Goal: Information Seeking & Learning: Learn about a topic

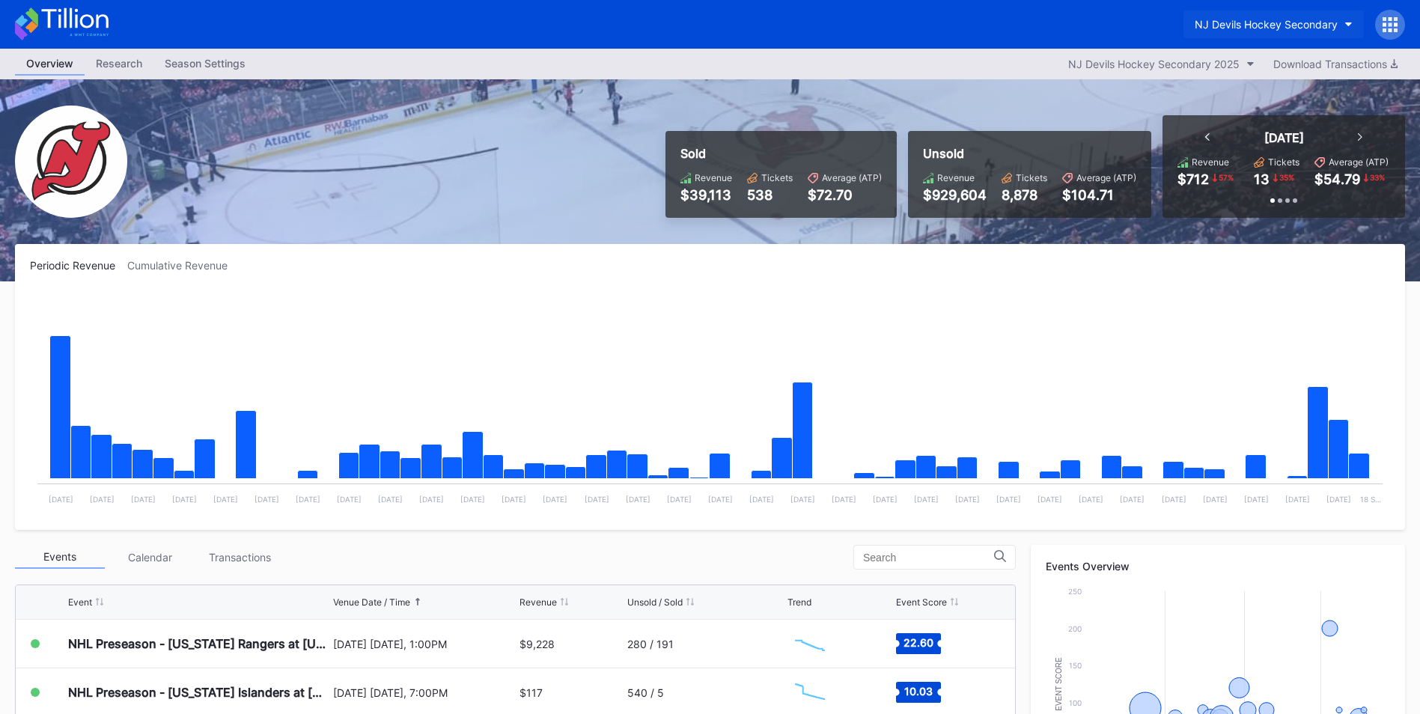
click at [1244, 37] on button "NJ Devils Hockey Secondary" at bounding box center [1274, 24] width 180 height 28
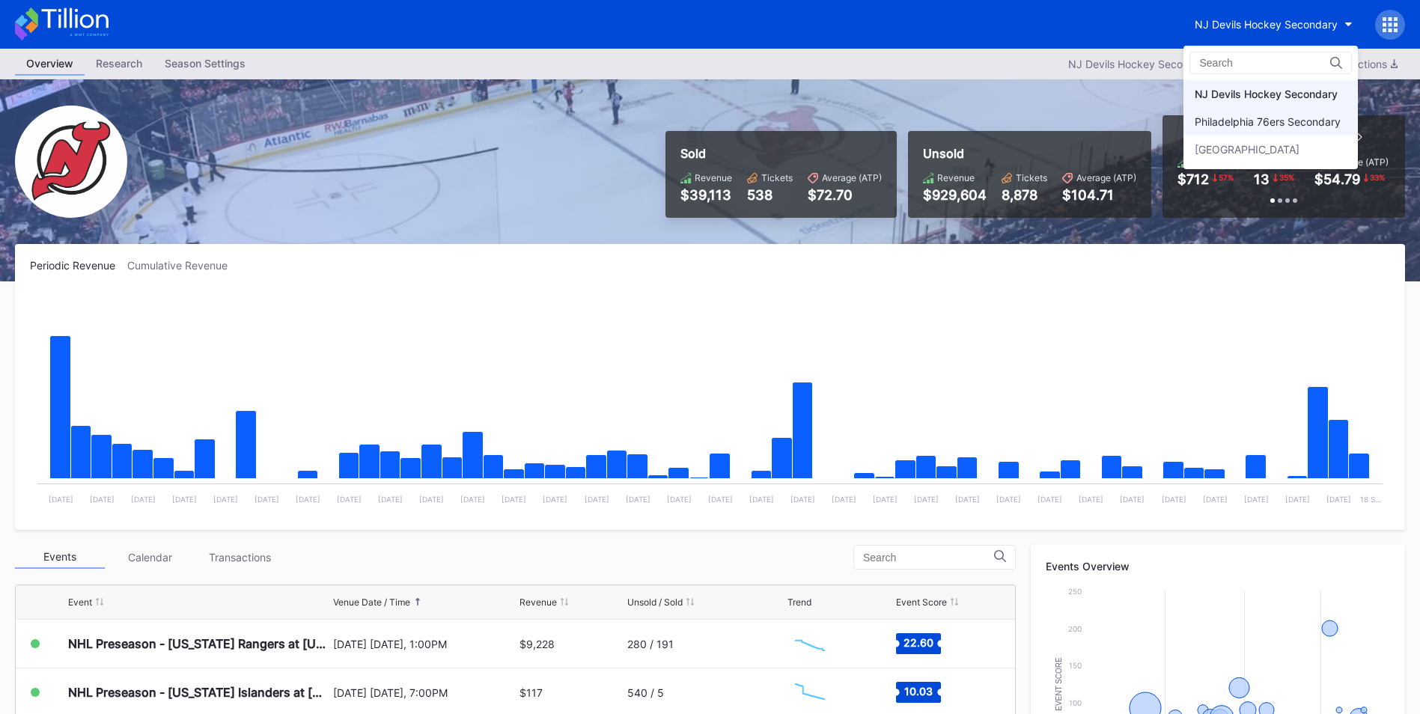
click at [1245, 115] on div "Philadelphia 76ers Secondary" at bounding box center [1271, 122] width 174 height 28
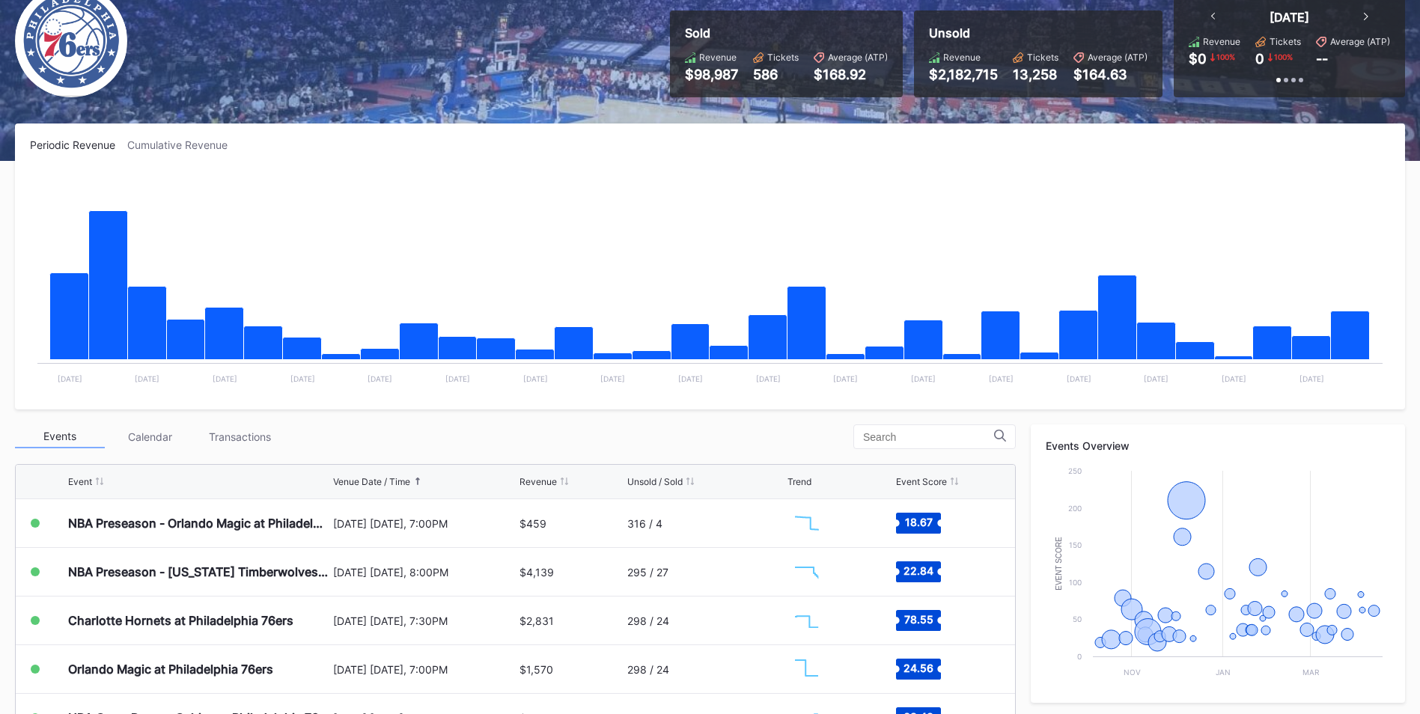
scroll to position [121, 0]
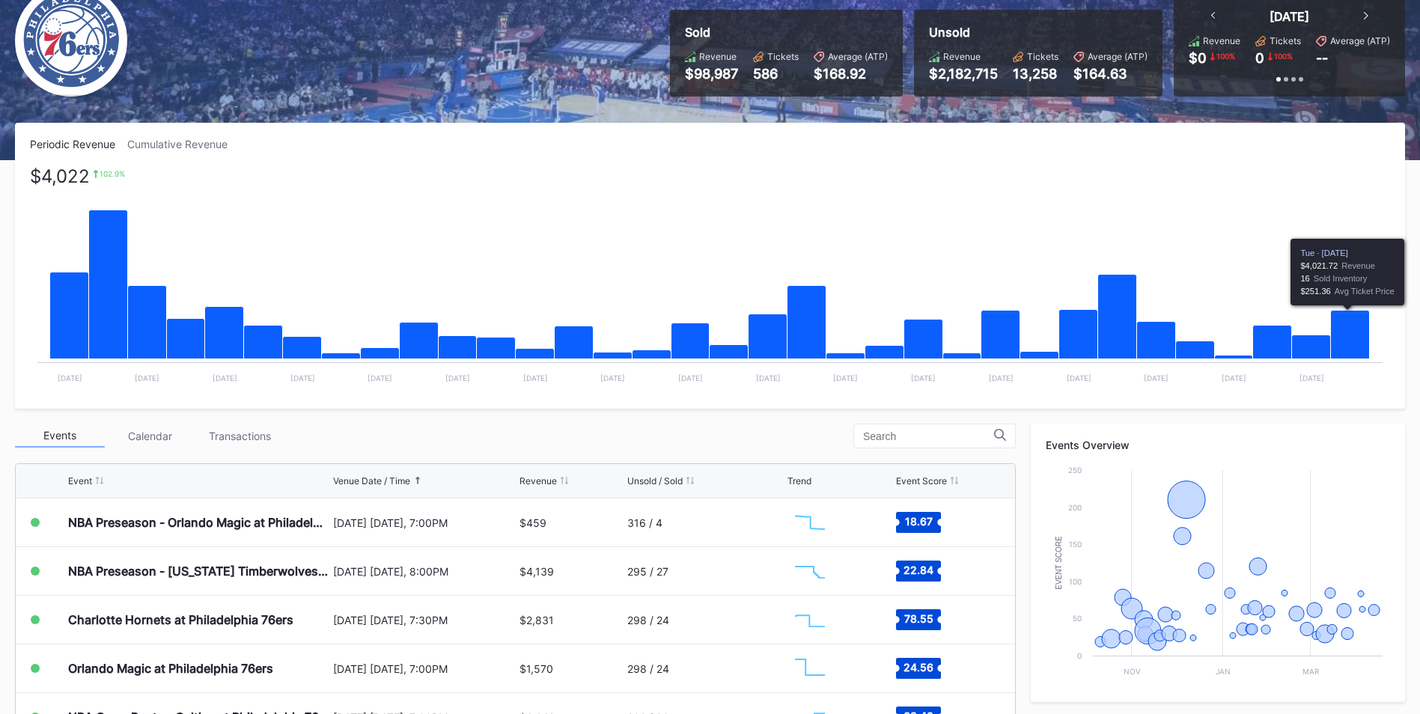
click at [1357, 337] on icon "Chart title" at bounding box center [1350, 335] width 39 height 49
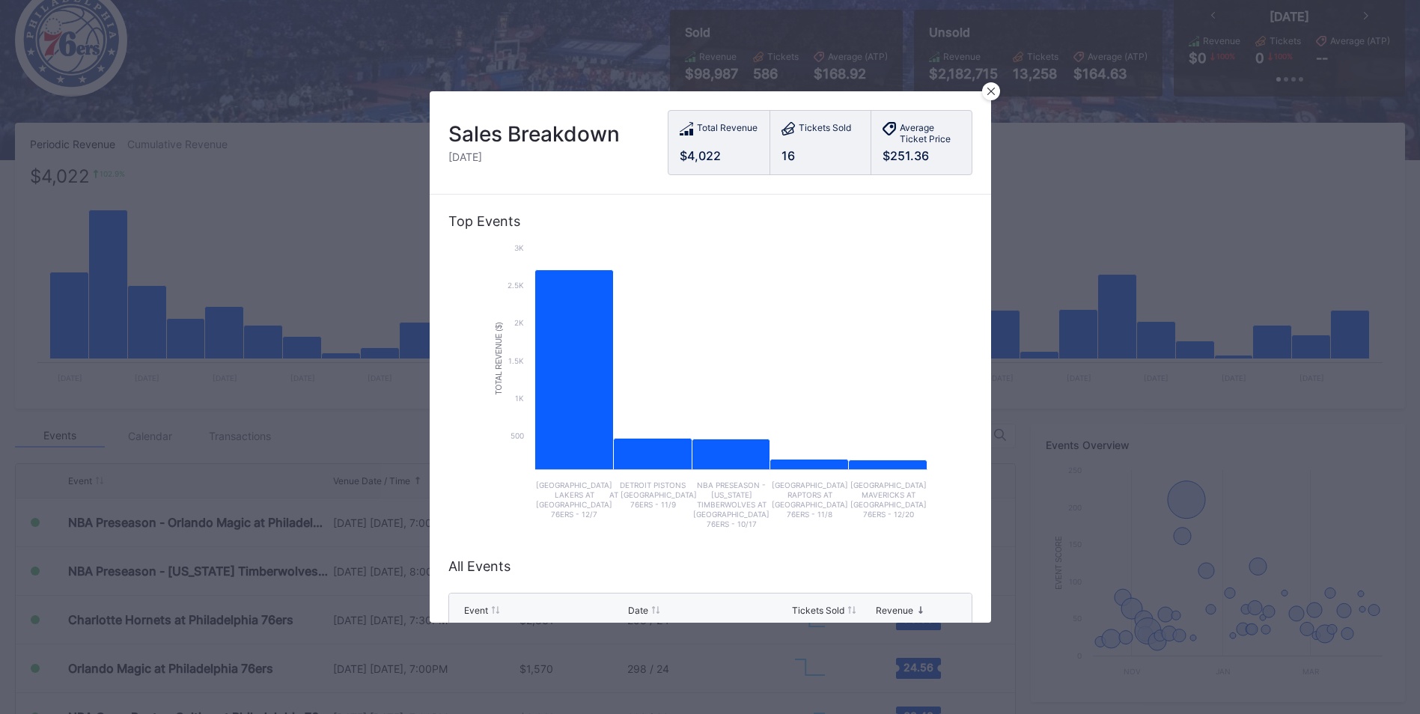
scroll to position [232, 0]
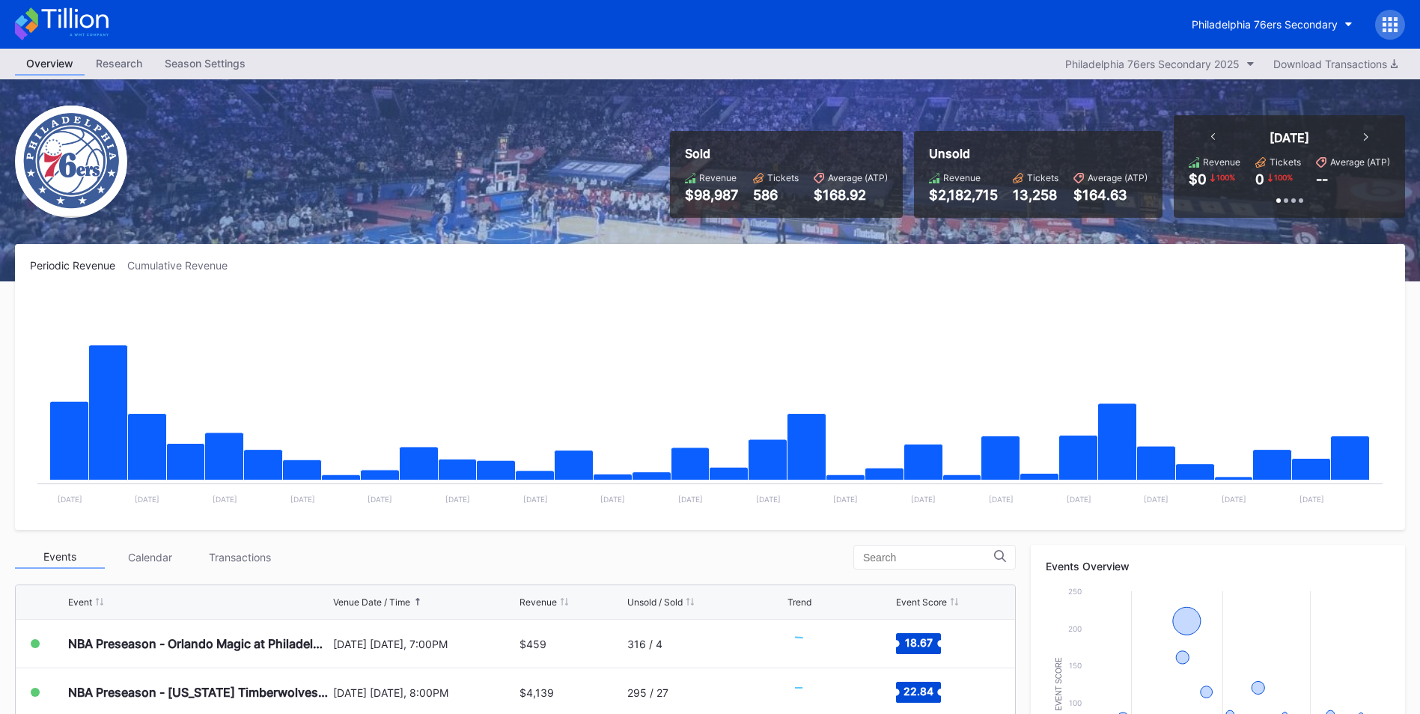
scroll to position [9, 0]
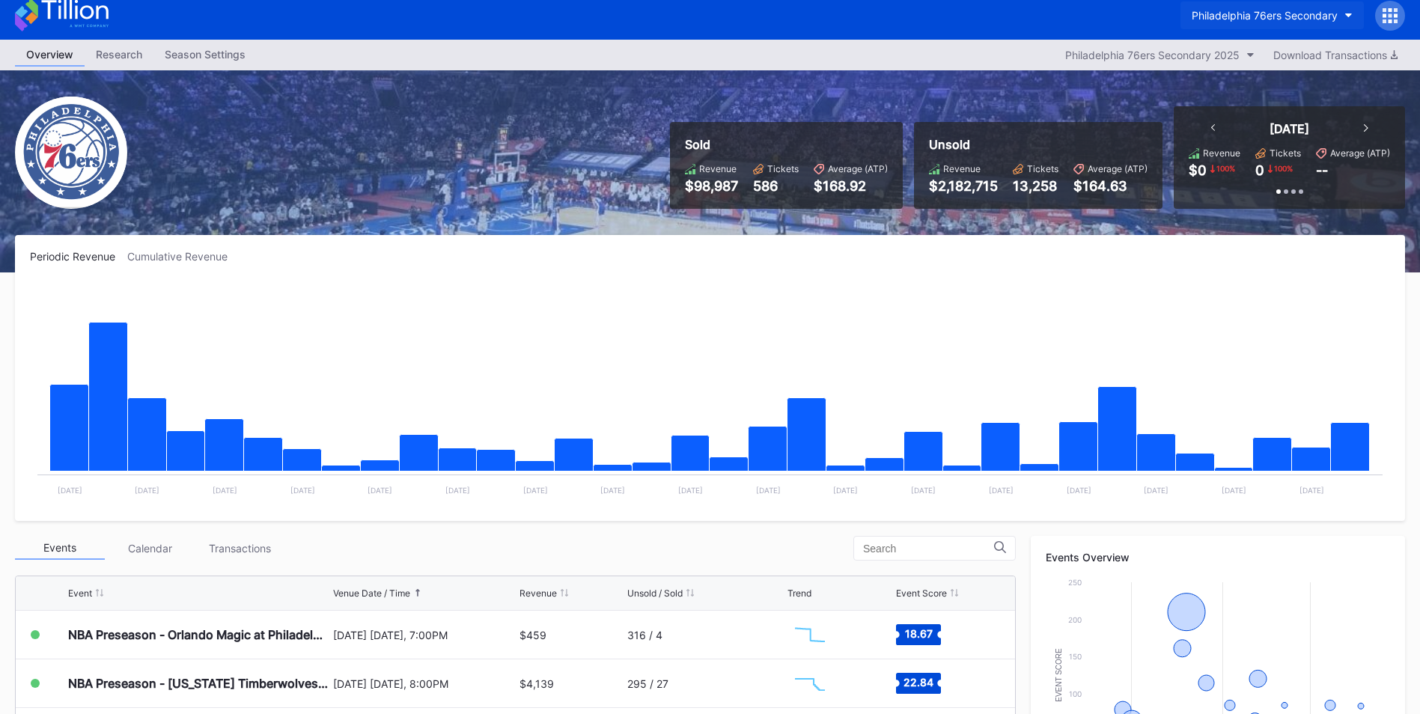
click at [1266, 12] on div "Philadelphia 76ers Secondary" at bounding box center [1265, 15] width 146 height 13
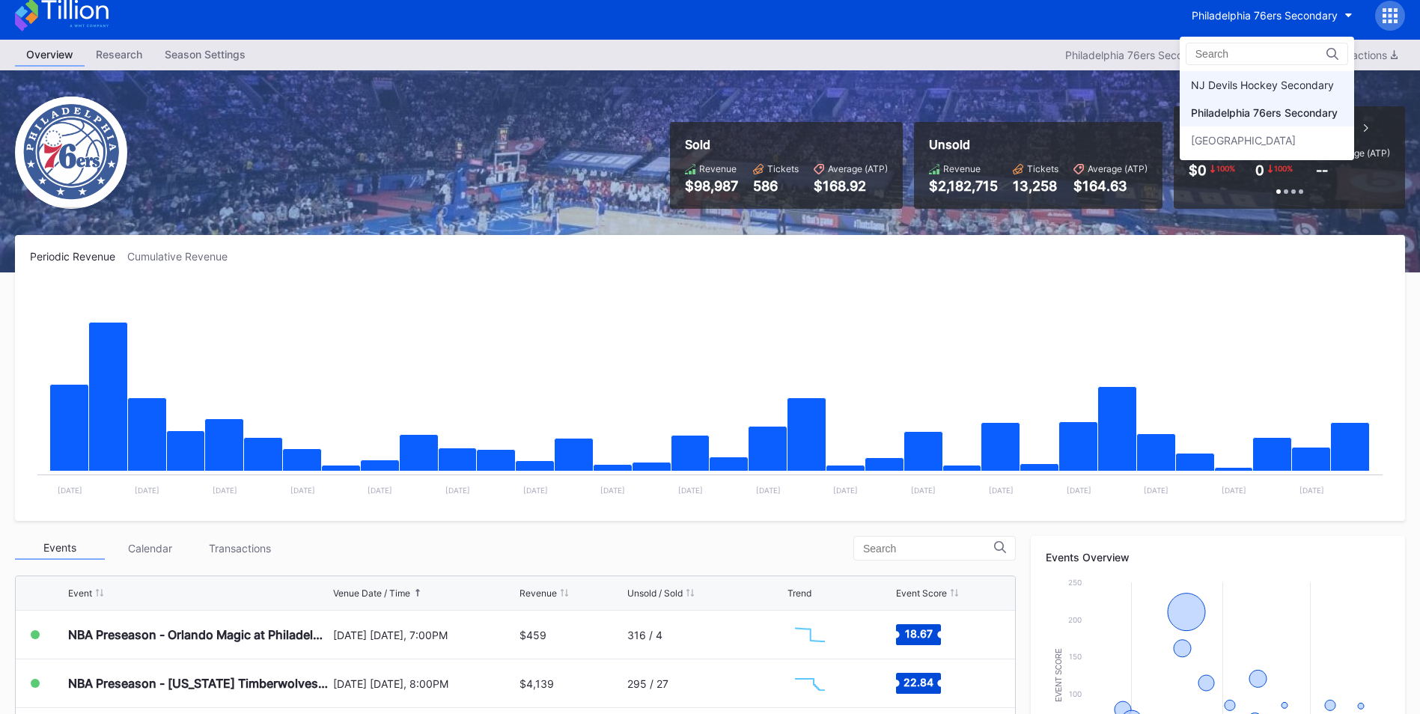
click at [1266, 85] on div "NJ Devils Hockey Secondary" at bounding box center [1262, 85] width 143 height 13
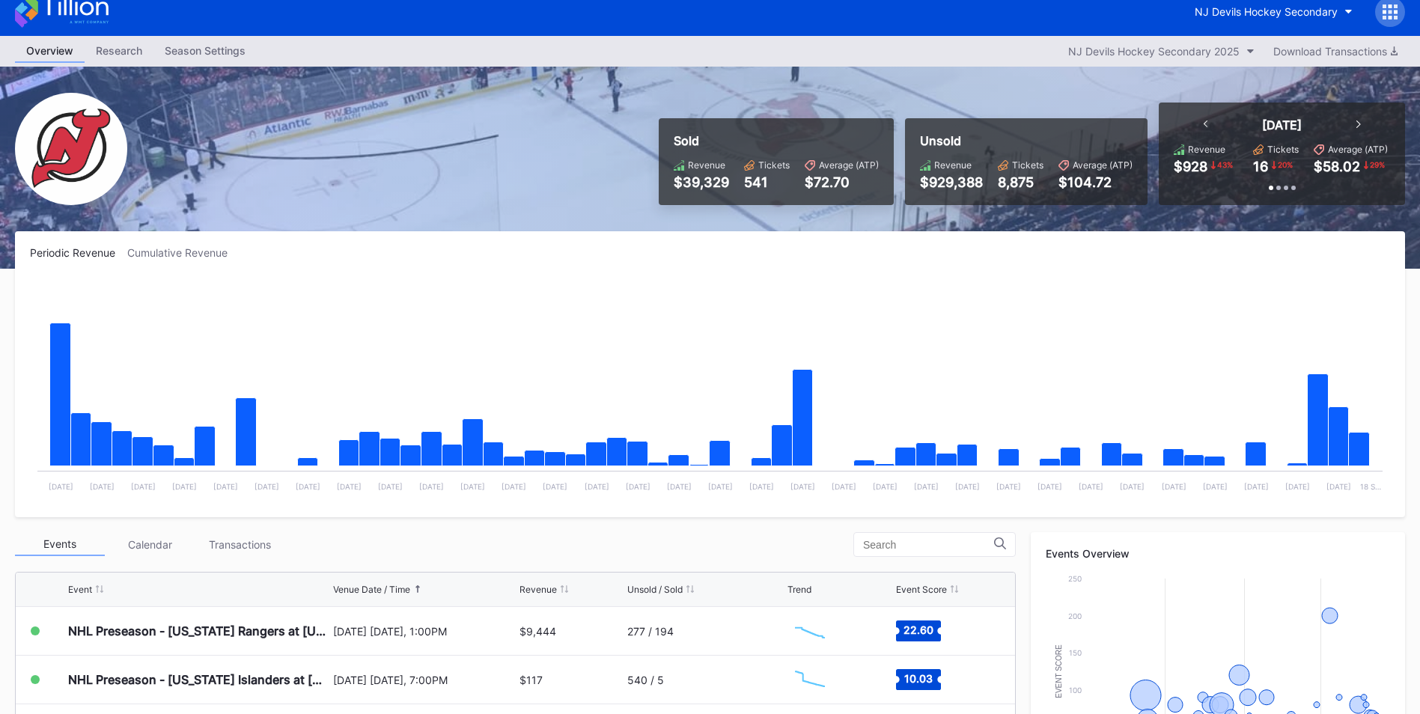
scroll to position [13, 0]
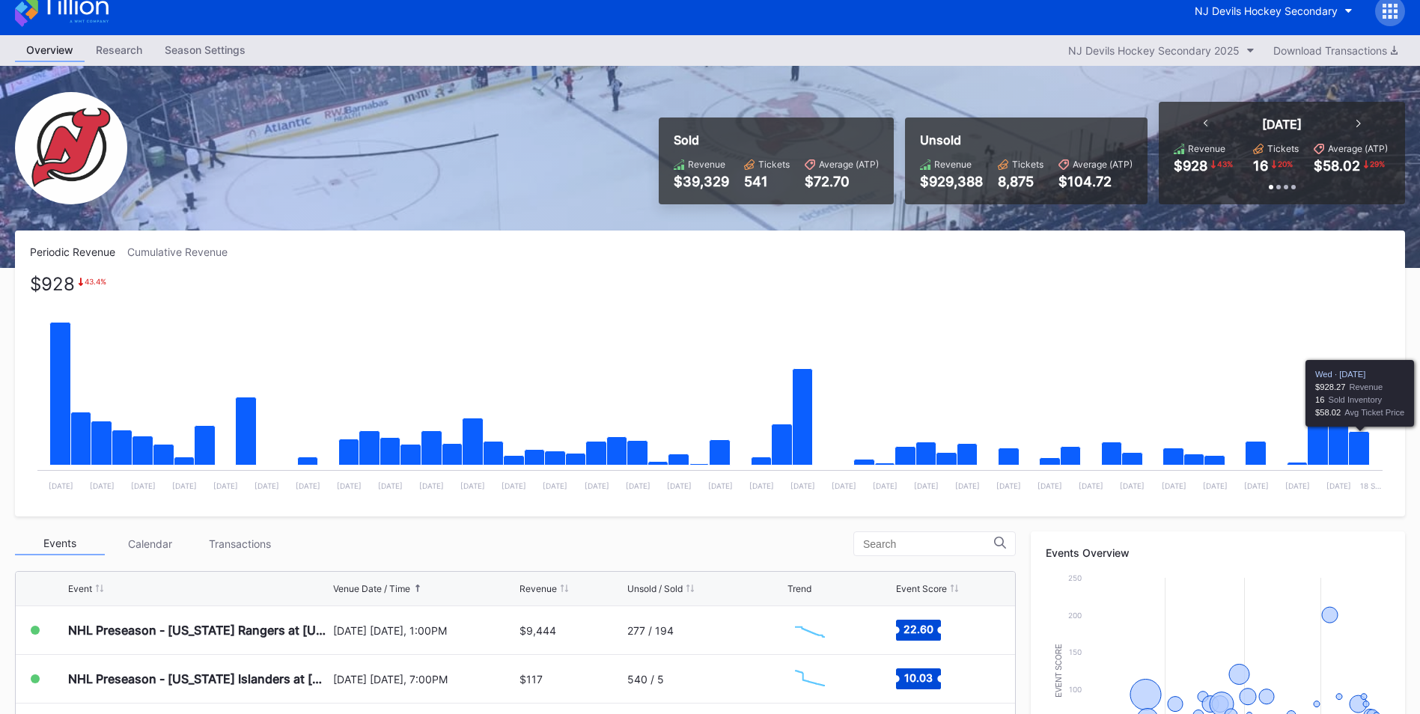
click at [1359, 447] on icon "Chart title" at bounding box center [1359, 449] width 21 height 34
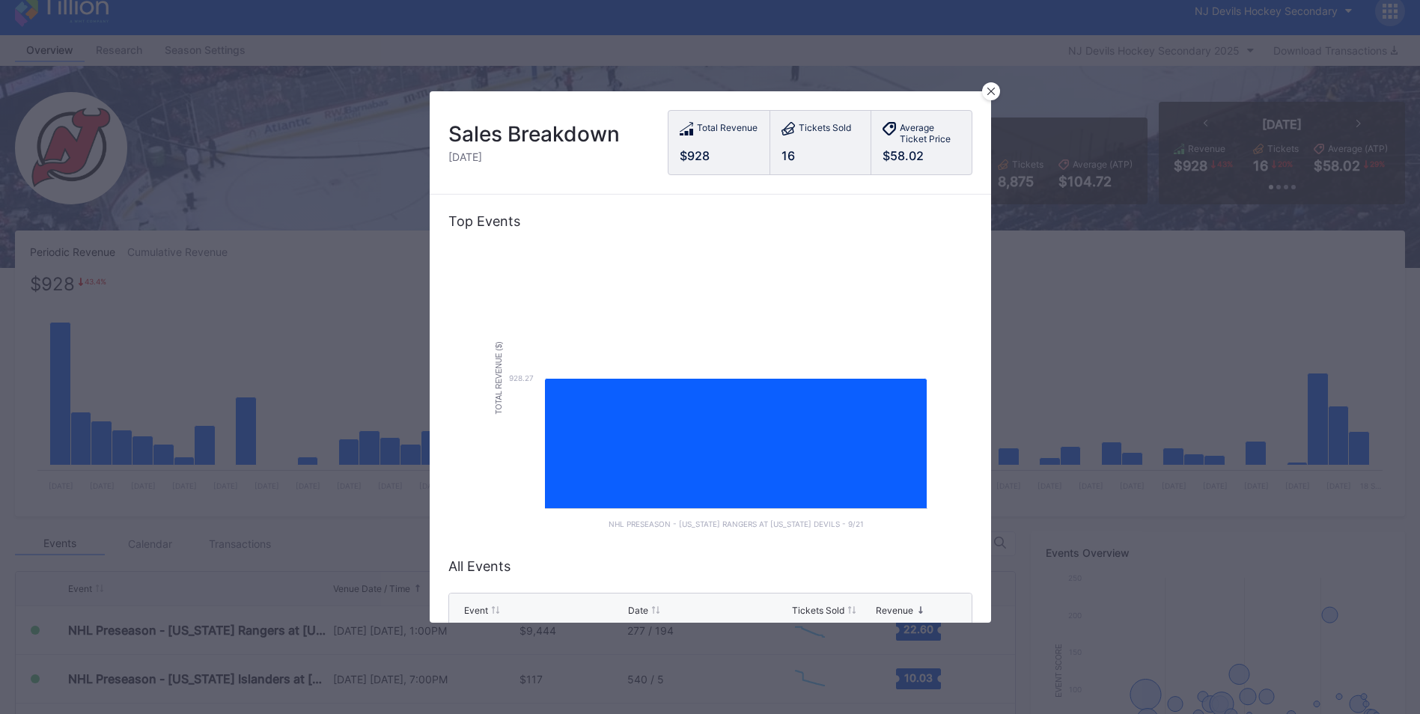
scroll to position [85, 0]
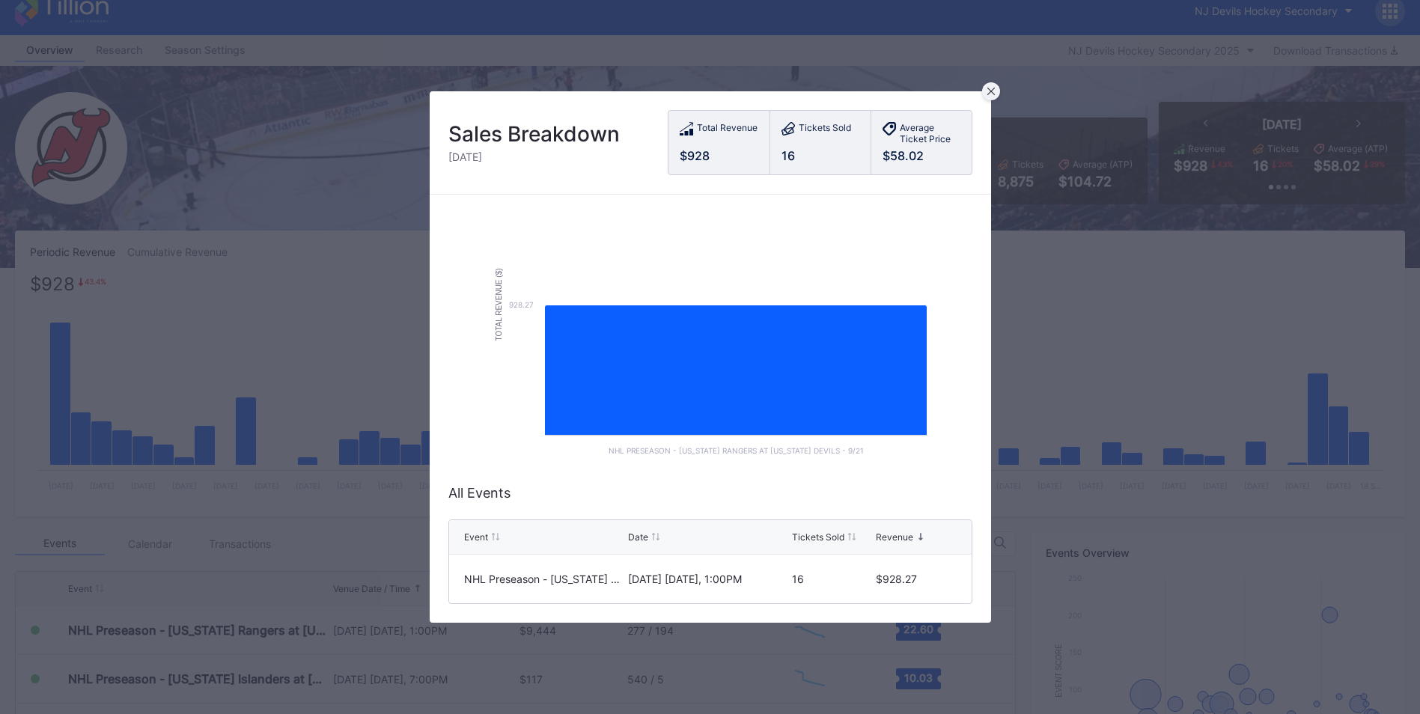
click at [995, 91] on div at bounding box center [991, 91] width 18 height 18
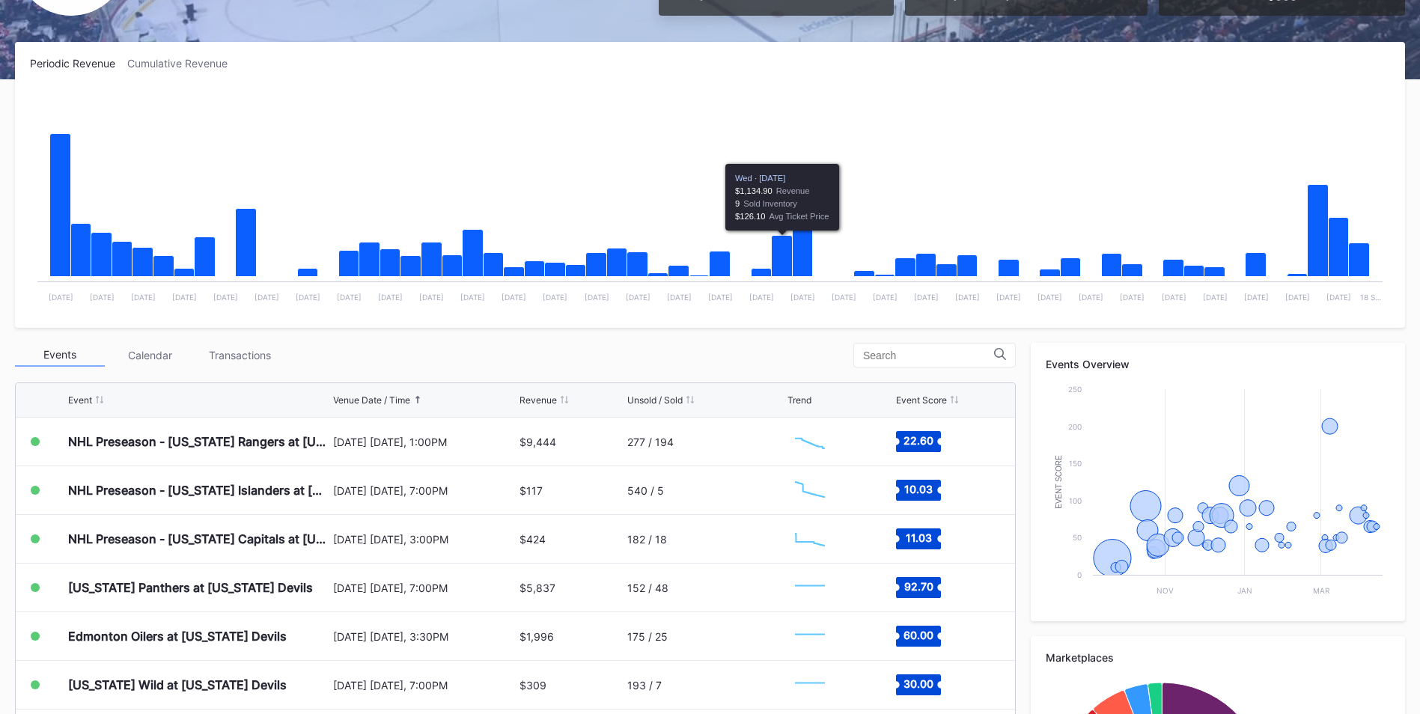
scroll to position [204, 0]
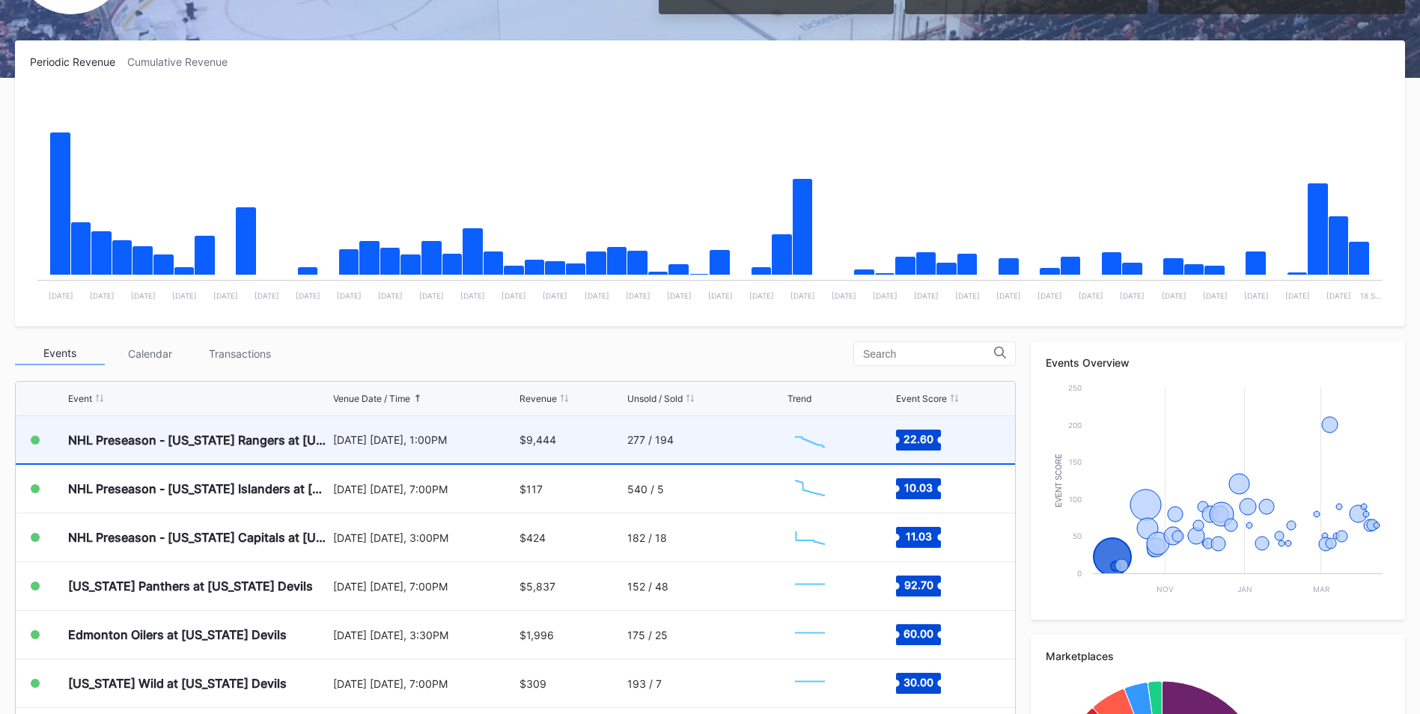
click at [693, 445] on div "277 / 194" at bounding box center [705, 439] width 156 height 47
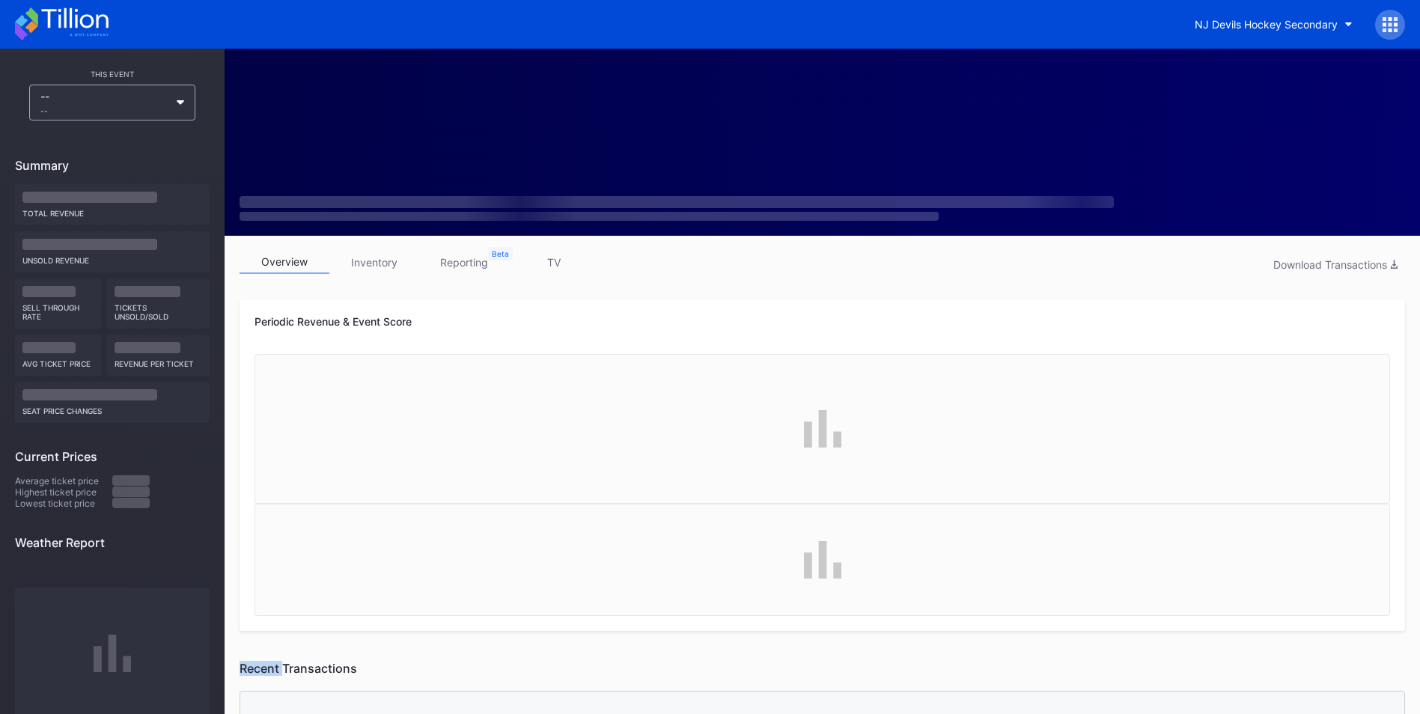
click at [693, 445] on div at bounding box center [823, 429] width 1136 height 150
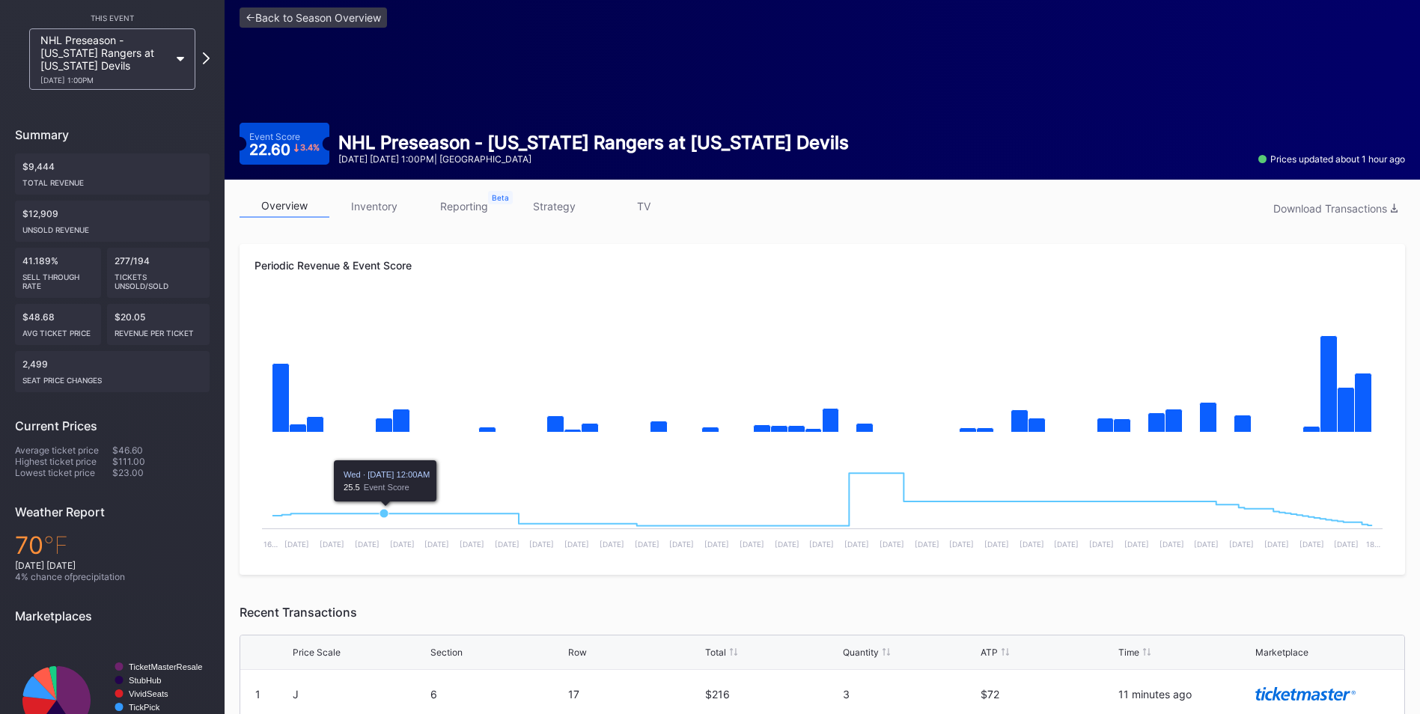
scroll to position [36, 0]
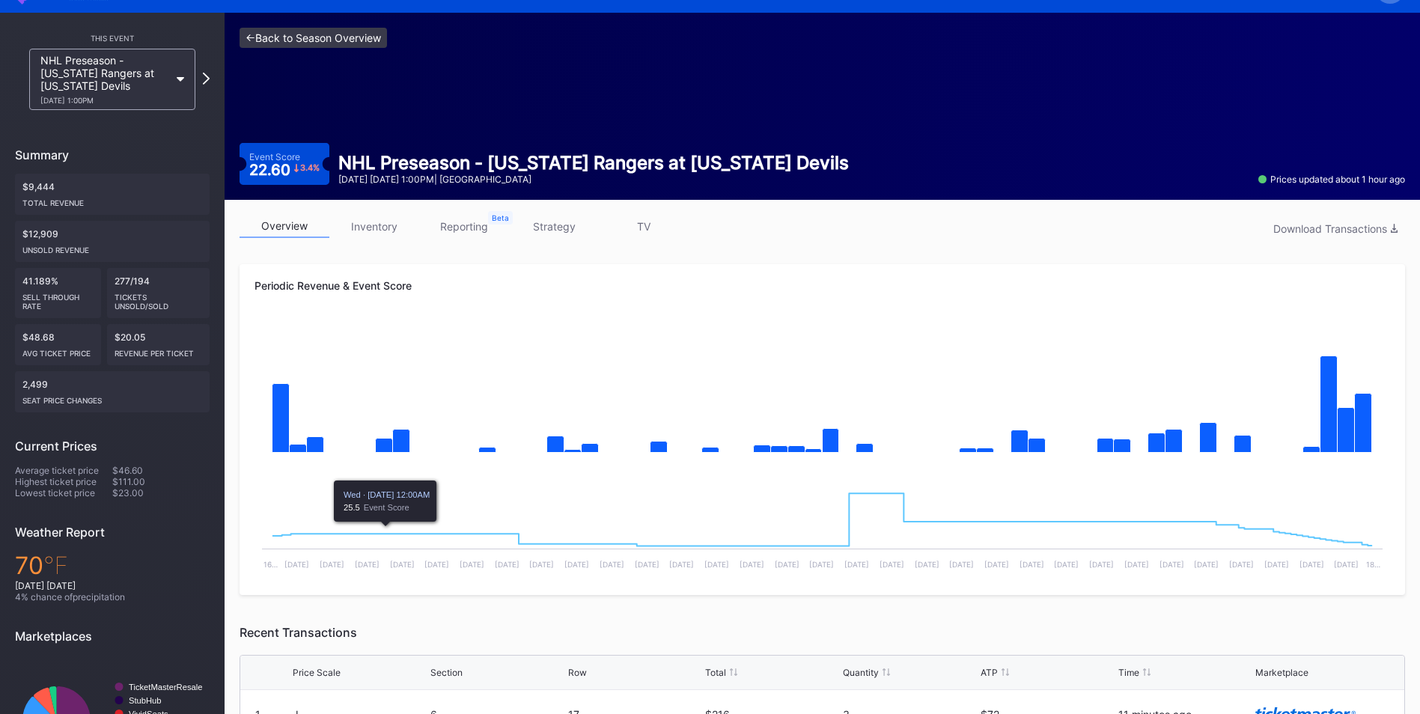
click at [312, 43] on link "<- Back to Season Overview" at bounding box center [313, 38] width 147 height 20
